Goal: Transaction & Acquisition: Purchase product/service

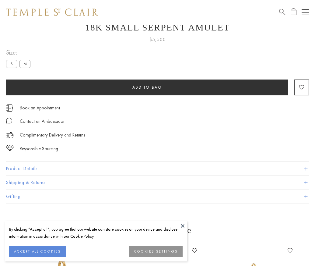
click at [147, 85] on span "Add to bag" at bounding box center [147, 87] width 30 height 5
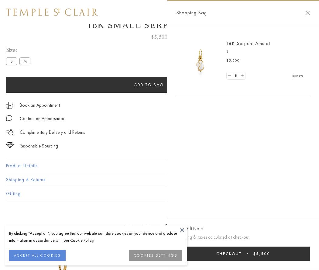
click at [244, 254] on button "Checkout $5,500" at bounding box center [243, 254] width 134 height 14
